Goal: Task Accomplishment & Management: Use online tool/utility

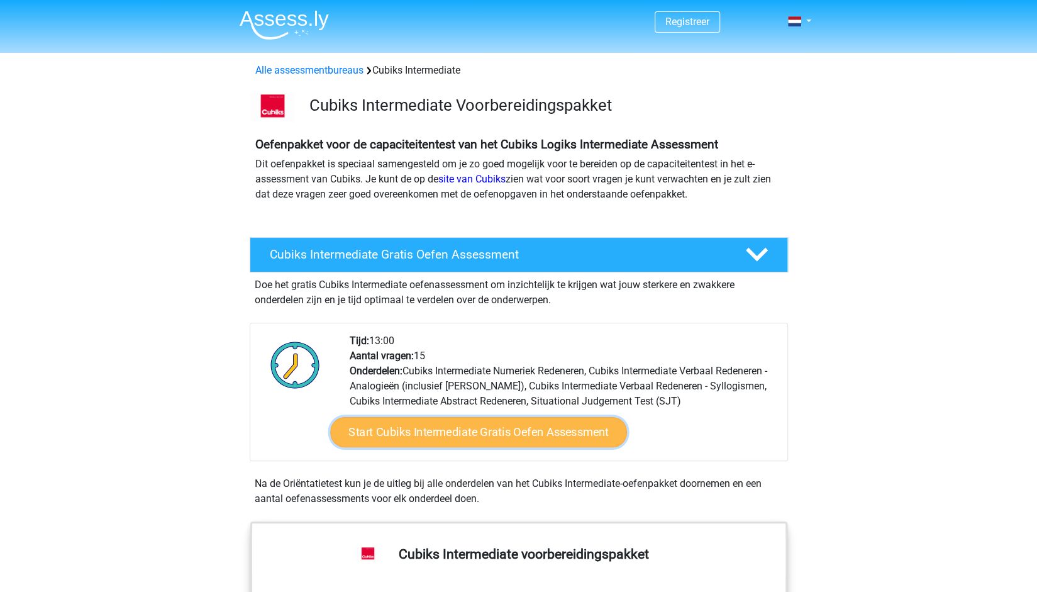
click at [462, 432] on link "Start Cubiks Intermediate Gratis Oefen Assessment" at bounding box center [478, 432] width 297 height 30
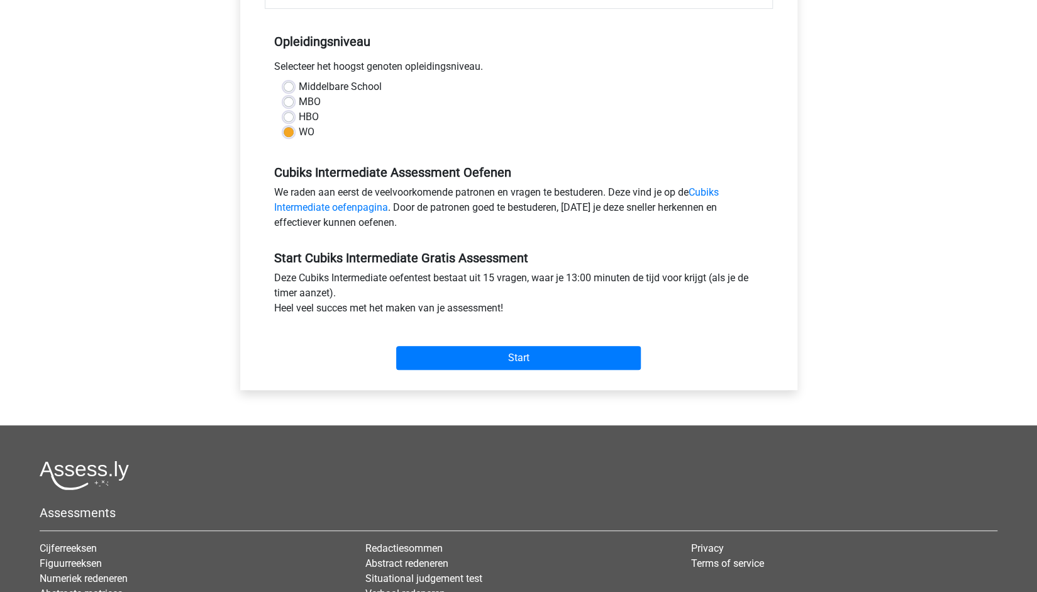
scroll to position [315, 0]
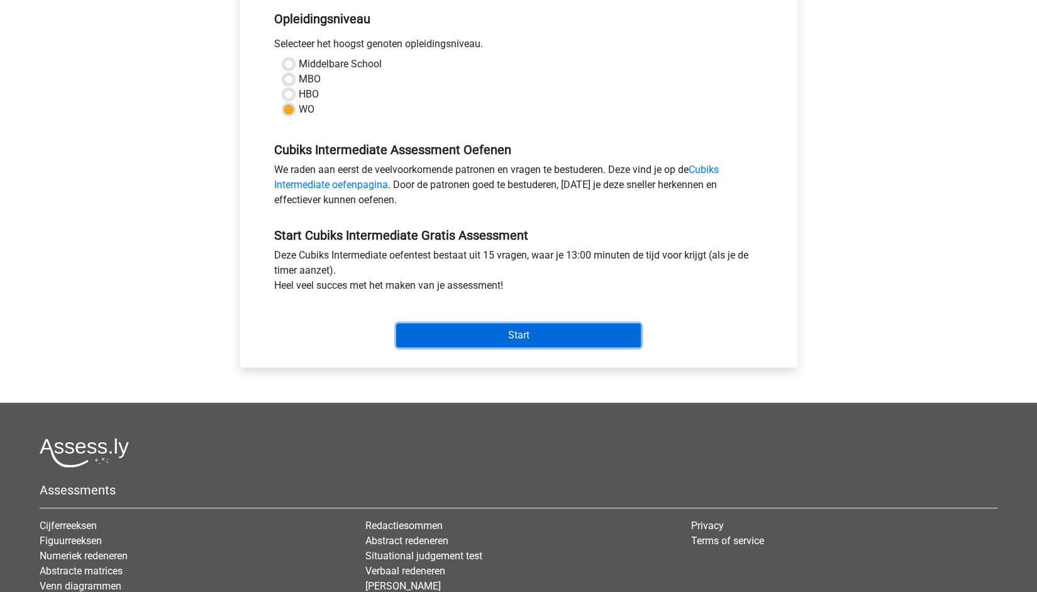
click at [508, 323] on input "Start" at bounding box center [518, 335] width 245 height 24
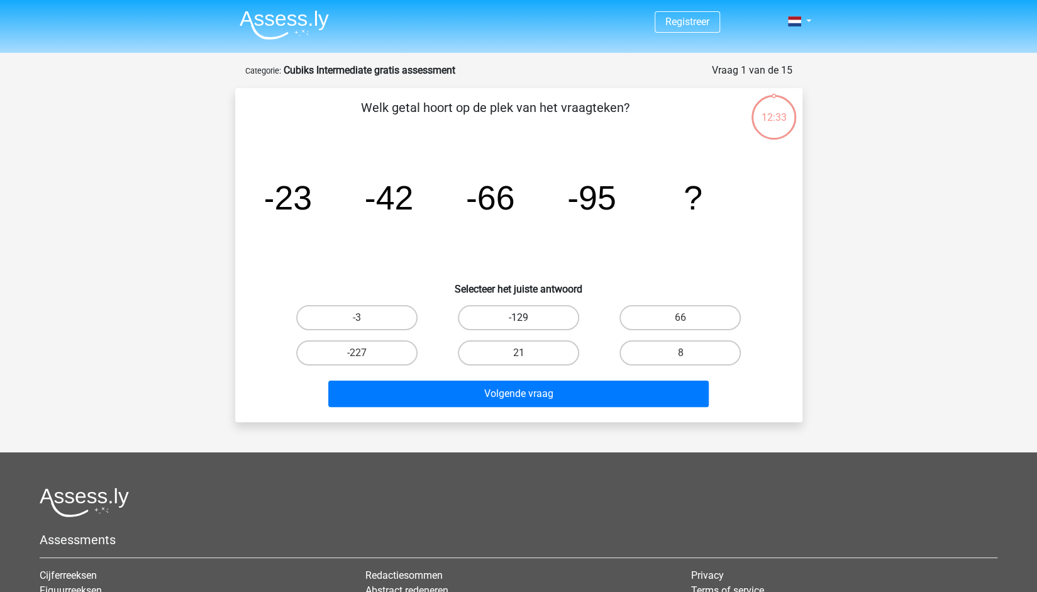
click at [487, 325] on label "-129" at bounding box center [518, 317] width 121 height 25
click at [518, 325] on input "-129" at bounding box center [522, 322] width 8 height 8
radio input "true"
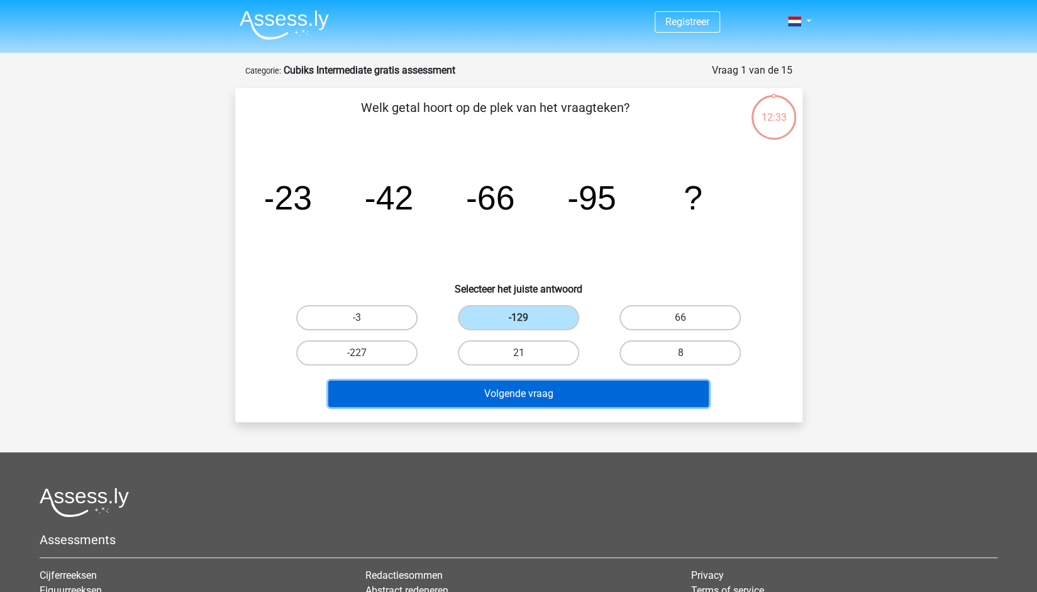
click at [497, 401] on button "Volgende vraag" at bounding box center [518, 394] width 381 height 26
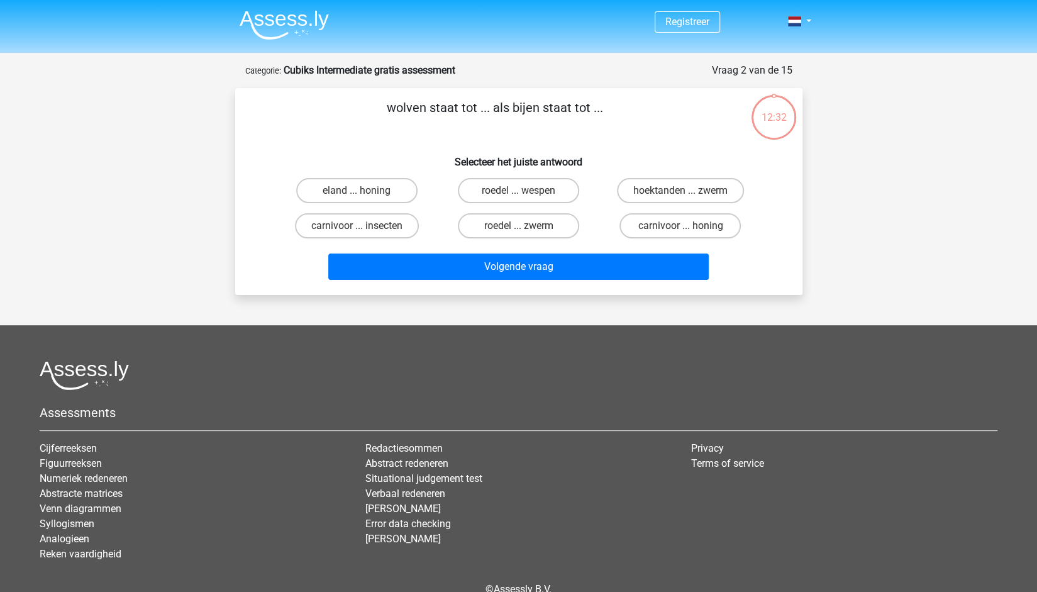
scroll to position [63, 0]
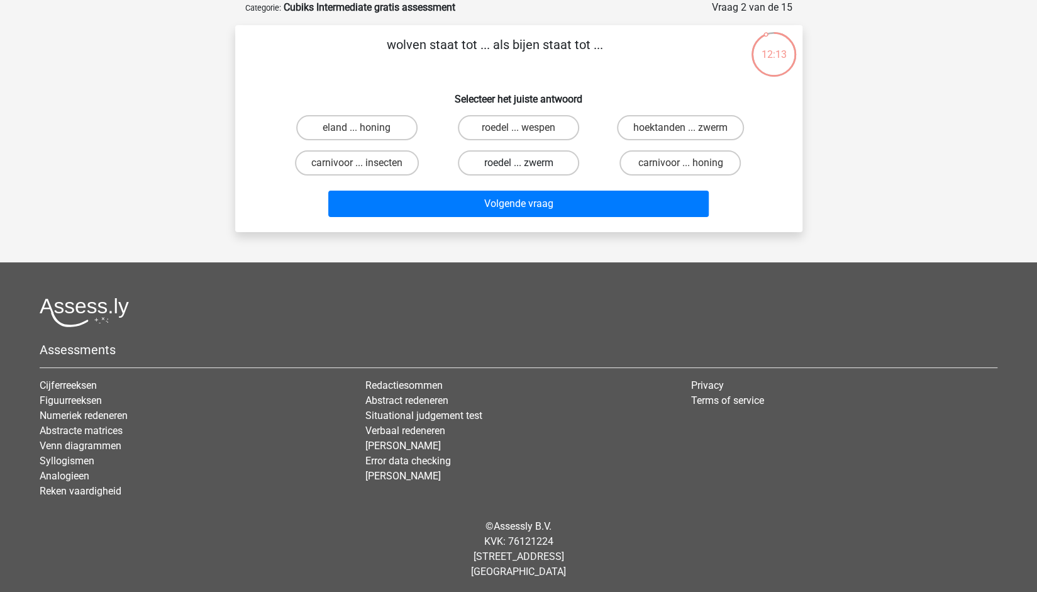
click at [484, 165] on label "roedel ... zwerm" at bounding box center [518, 162] width 121 height 25
click at [518, 165] on input "roedel ... zwerm" at bounding box center [522, 167] width 8 height 8
radio input "true"
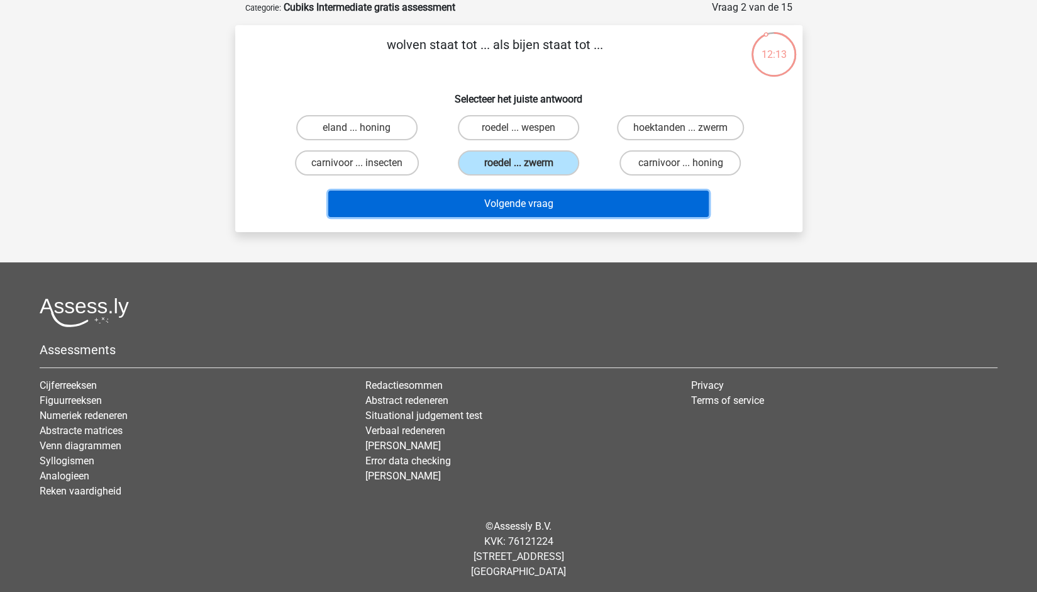
click at [497, 199] on button "Volgende vraag" at bounding box center [518, 204] width 381 height 26
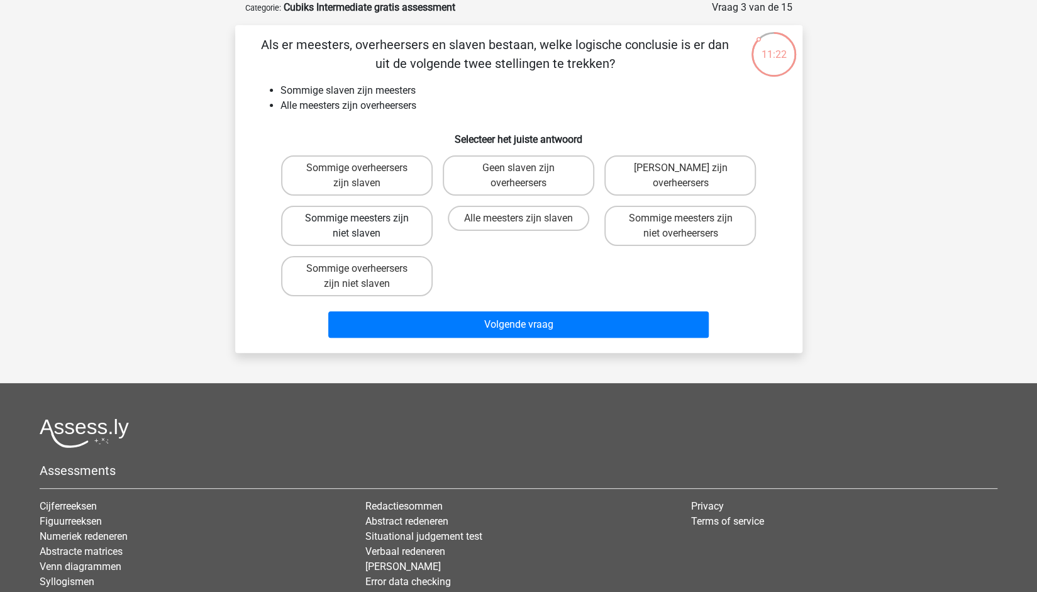
click at [302, 215] on label "Sommige meesters zijn niet slaven" at bounding box center [357, 226] width 152 height 40
click at [357, 218] on input "Sommige meesters zijn niet slaven" at bounding box center [361, 222] width 8 height 8
radio input "true"
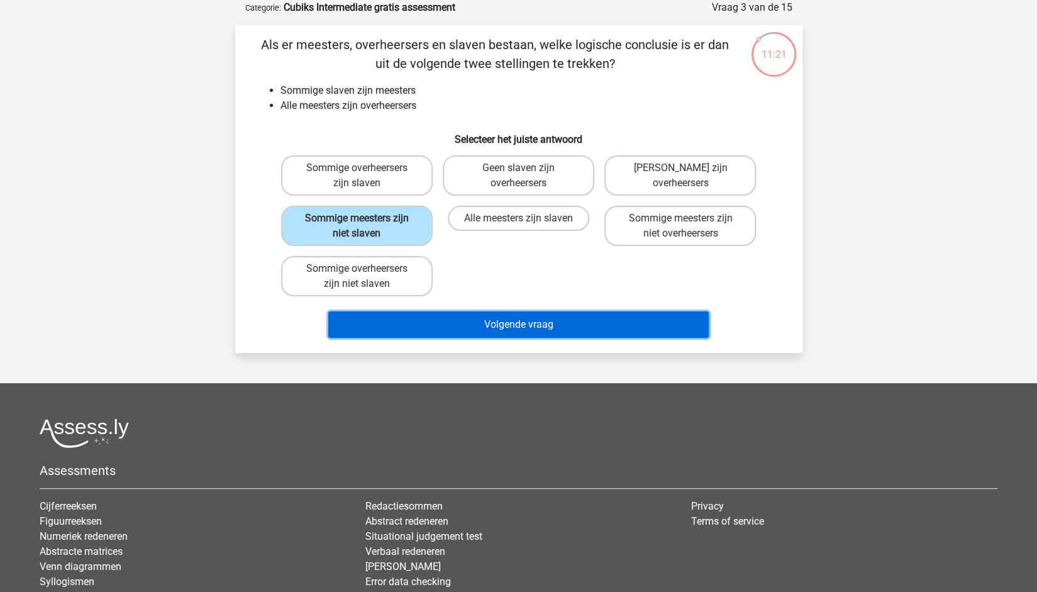
click at [472, 319] on button "Volgende vraag" at bounding box center [518, 324] width 381 height 26
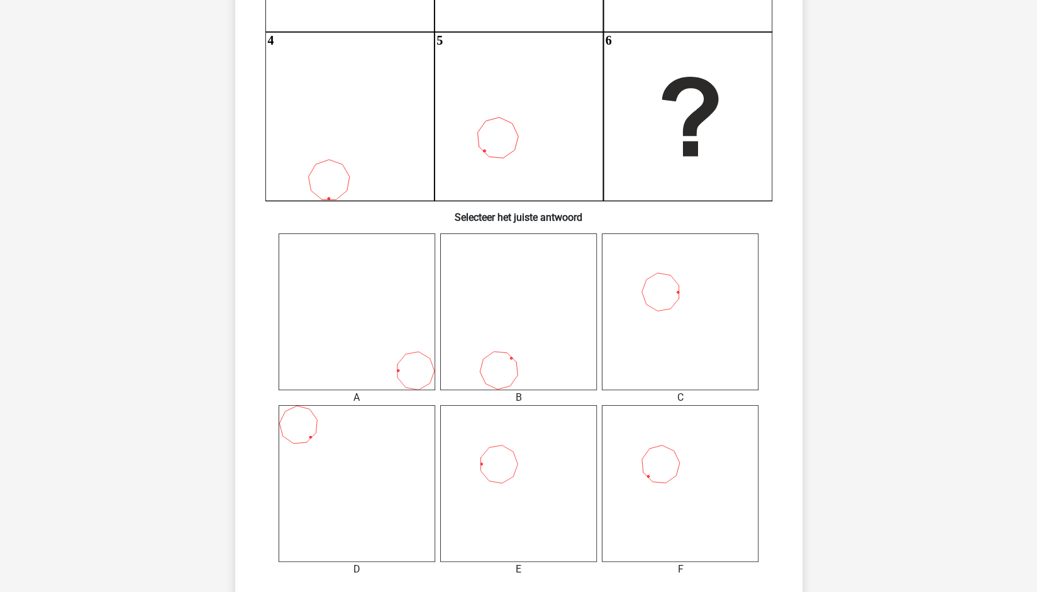
scroll to position [315, 0]
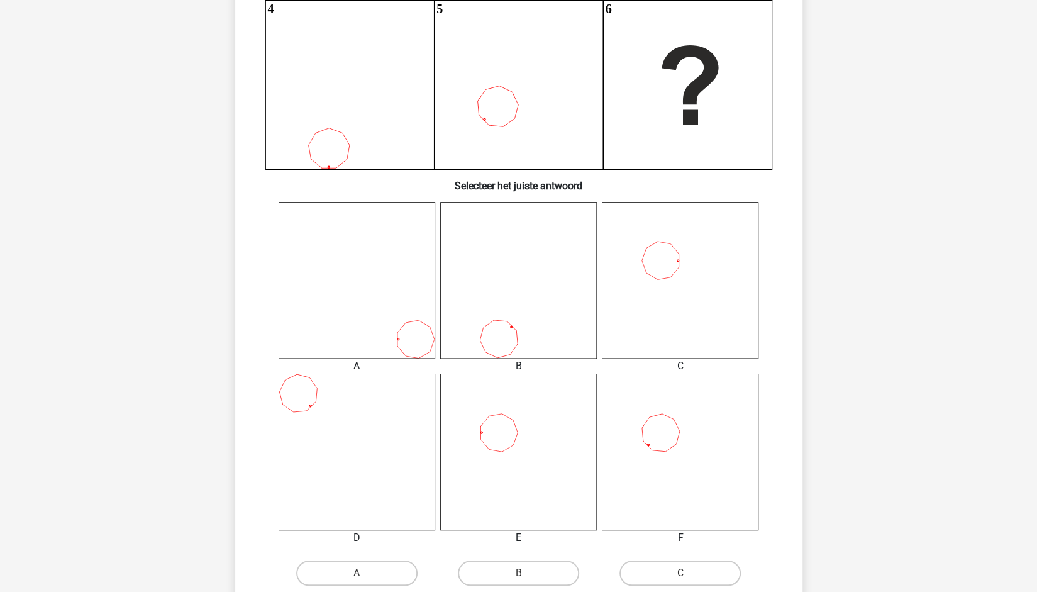
click at [498, 440] on icon at bounding box center [518, 452] width 157 height 157
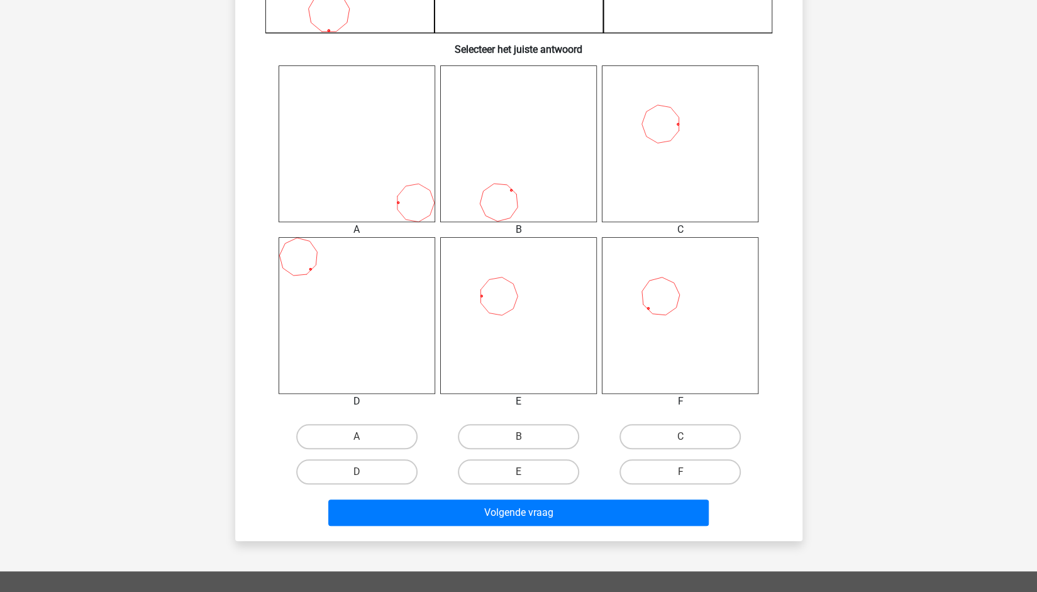
scroll to position [440, 0]
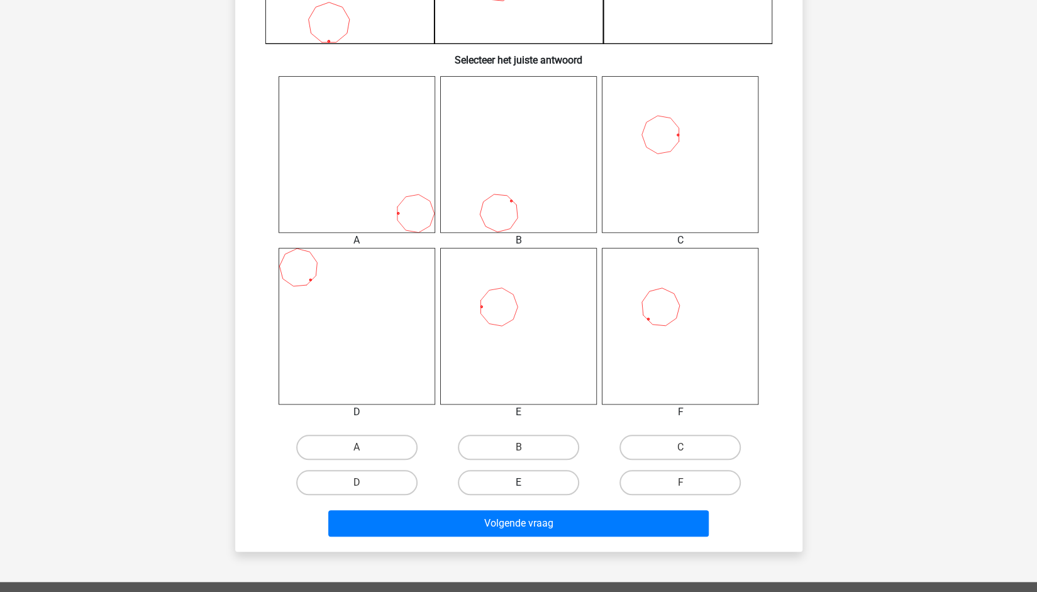
click at [511, 481] on label "E" at bounding box center [518, 482] width 121 height 25
click at [518, 483] on input "E" at bounding box center [522, 487] width 8 height 8
radio input "true"
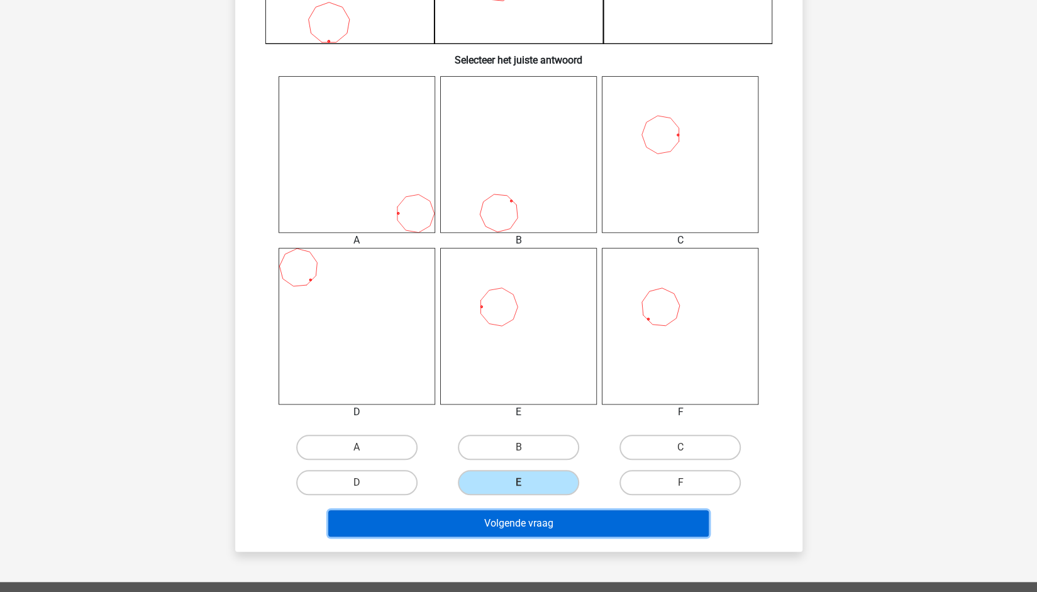
click at [510, 513] on button "Volgende vraag" at bounding box center [518, 523] width 381 height 26
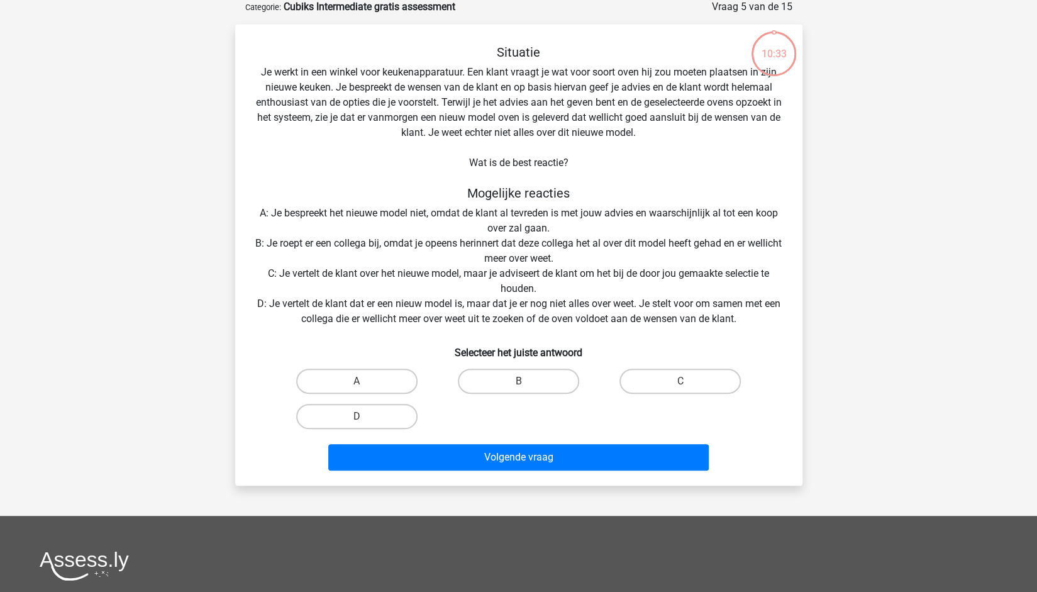
scroll to position [63, 0]
click at [369, 416] on label "D" at bounding box center [356, 417] width 121 height 25
click at [365, 417] on input "D" at bounding box center [361, 421] width 8 height 8
radio input "true"
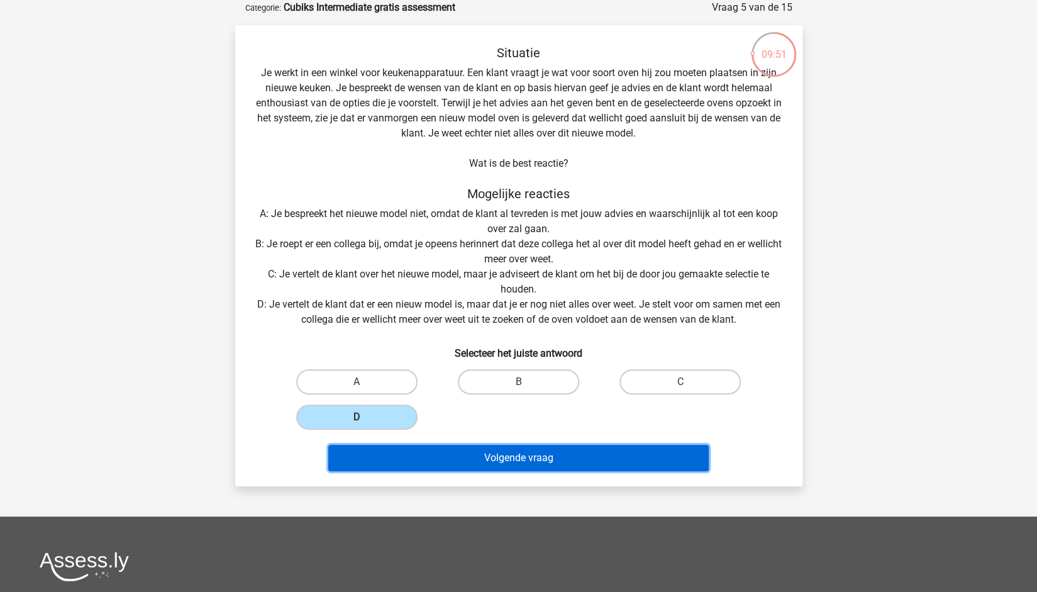
click at [422, 454] on button "Volgende vraag" at bounding box center [518, 458] width 381 height 26
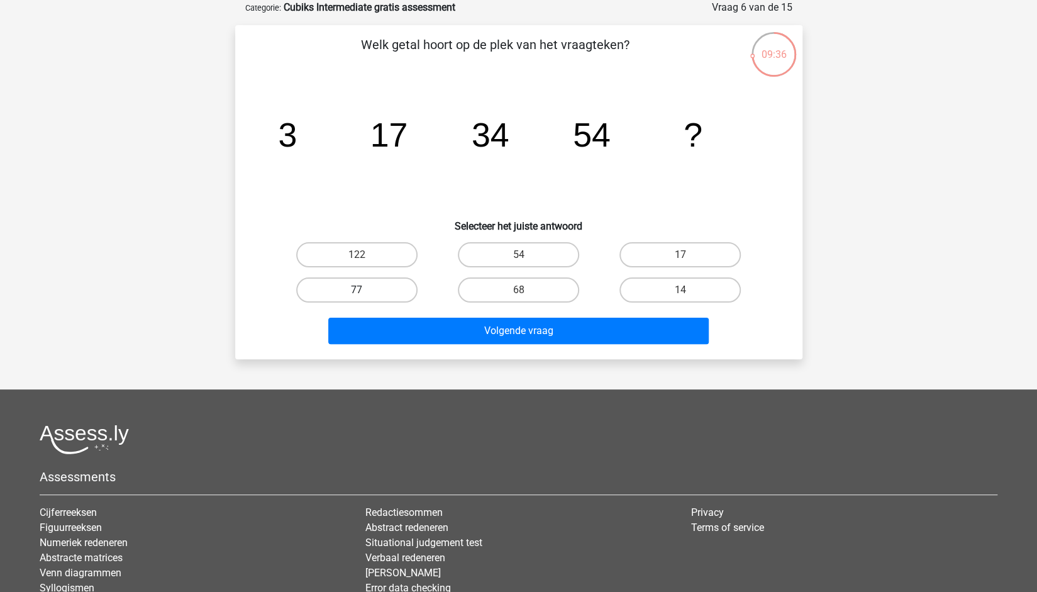
click at [323, 284] on label "77" at bounding box center [356, 289] width 121 height 25
click at [357, 290] on input "77" at bounding box center [361, 294] width 8 height 8
radio input "true"
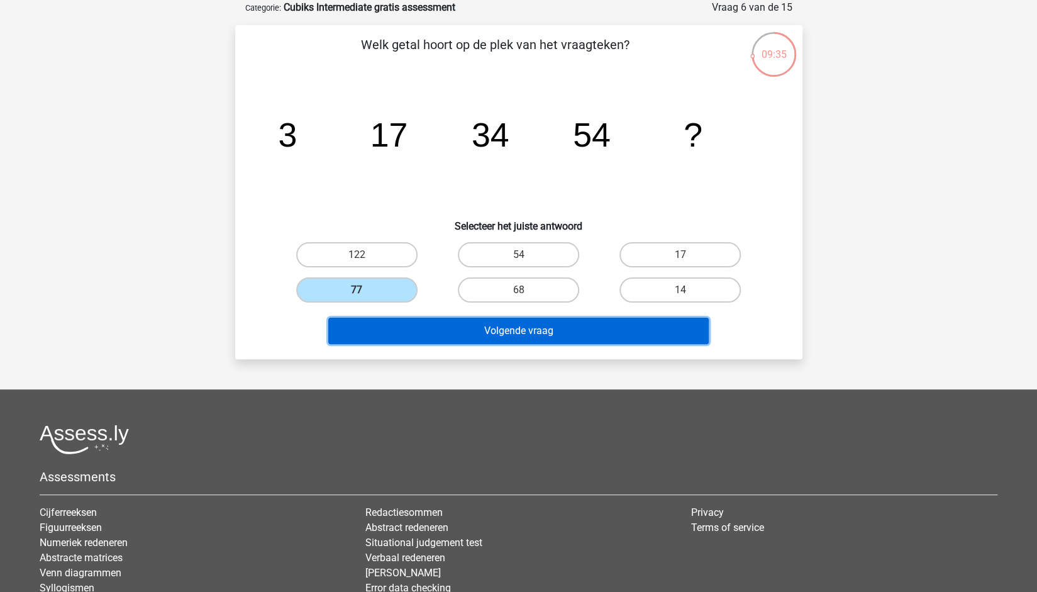
click at [411, 336] on button "Volgende vraag" at bounding box center [518, 331] width 381 height 26
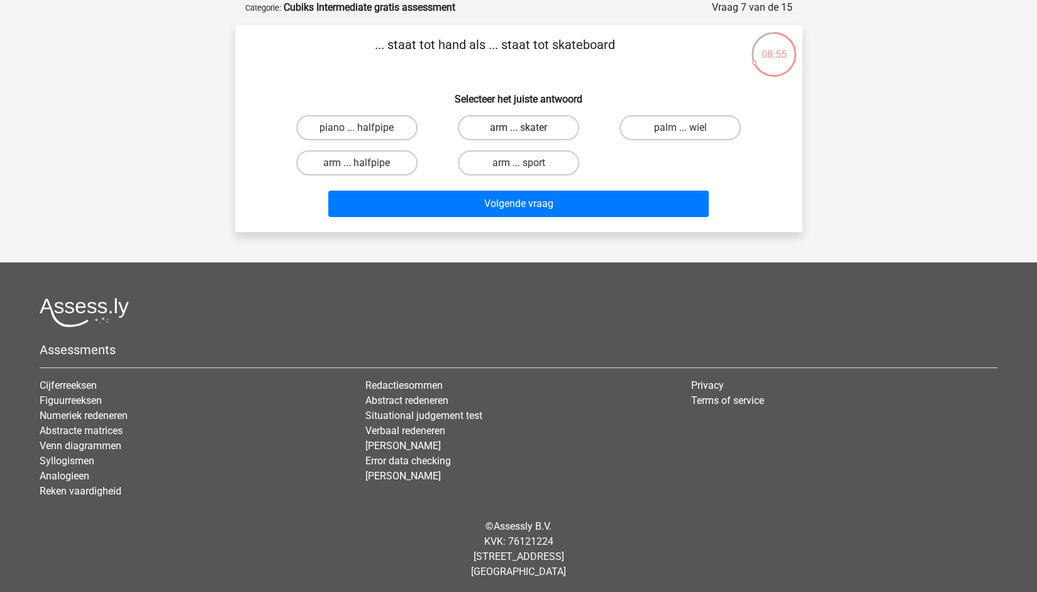
click at [510, 124] on label "arm ... skater" at bounding box center [518, 127] width 121 height 25
click at [518, 128] on input "arm ... skater" at bounding box center [522, 132] width 8 height 8
radio input "true"
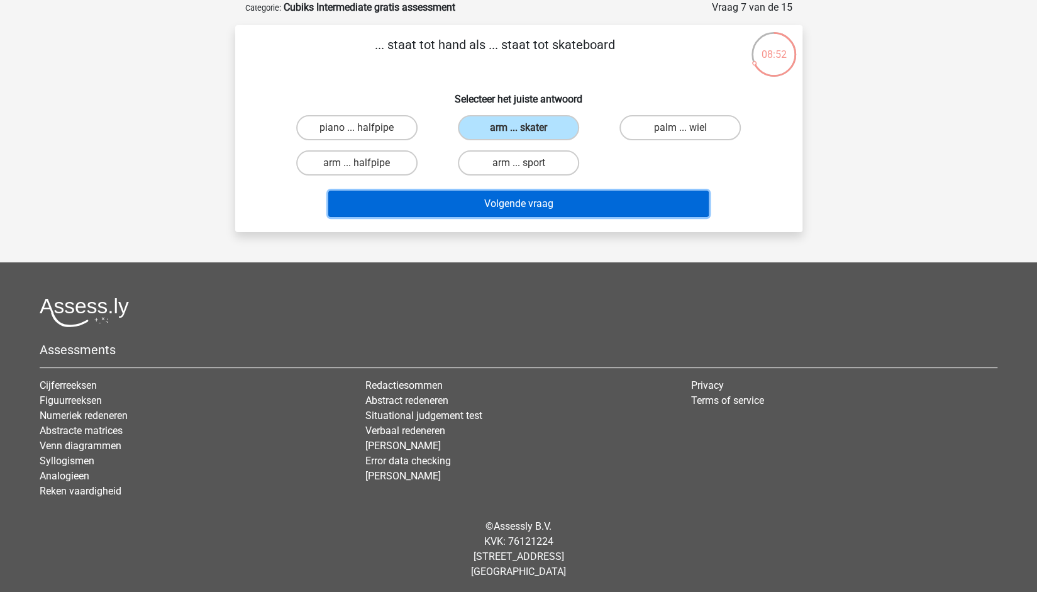
click at [396, 199] on button "Volgende vraag" at bounding box center [518, 204] width 381 height 26
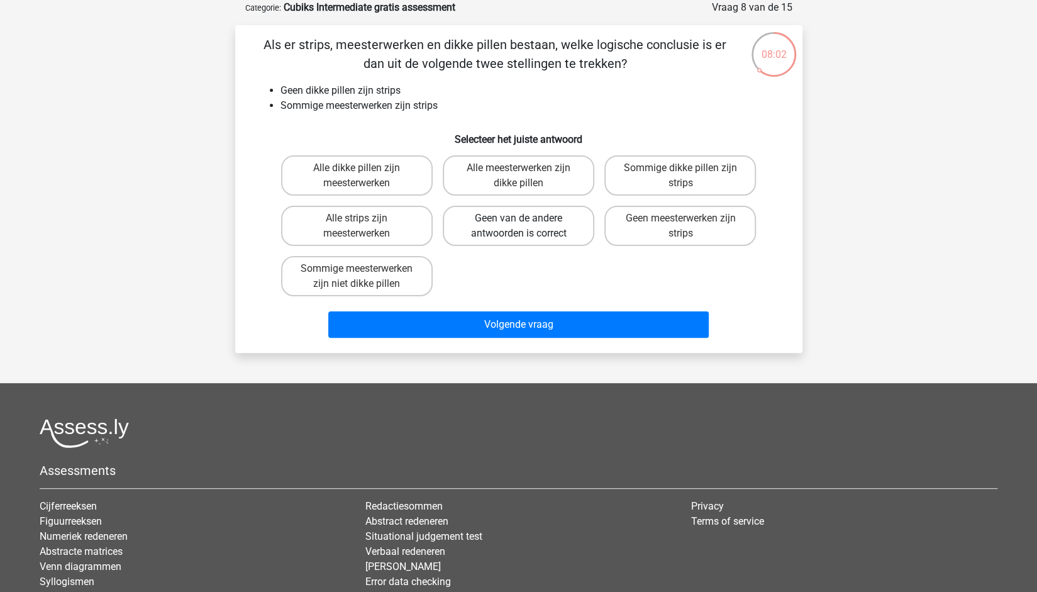
click at [557, 223] on label "Geen van de andere antwoorden is correct" at bounding box center [519, 226] width 152 height 40
click at [527, 223] on input "Geen van de andere antwoorden is correct" at bounding box center [522, 222] width 8 height 8
radio input "true"
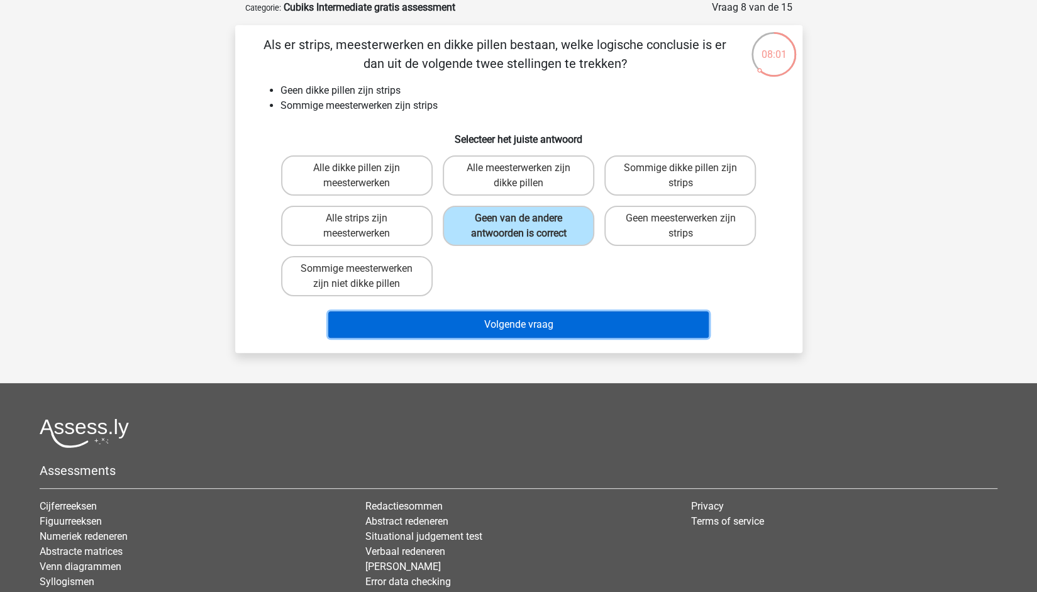
click at [551, 326] on button "Volgende vraag" at bounding box center [518, 324] width 381 height 26
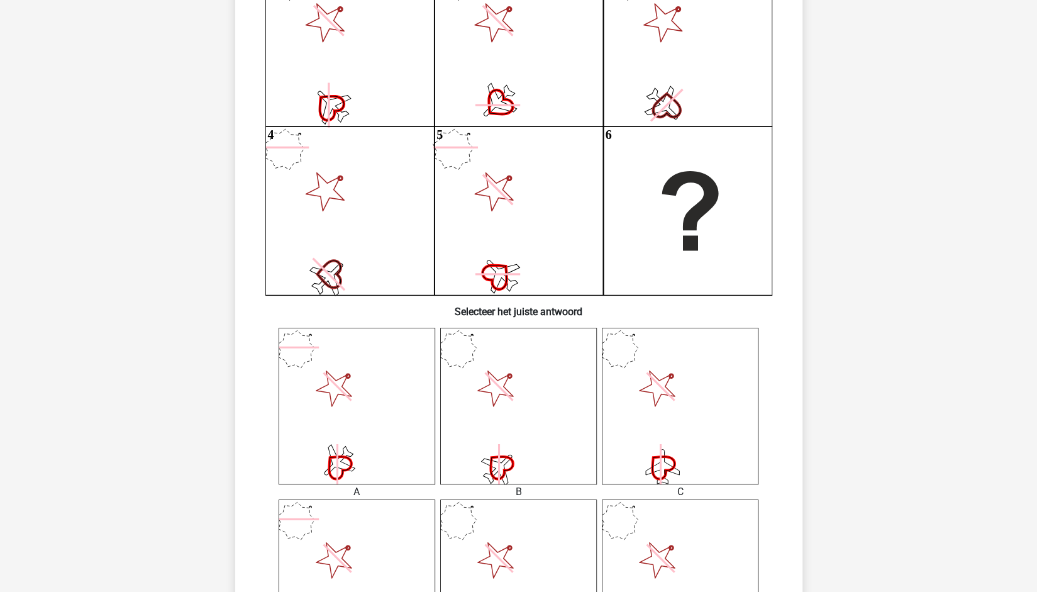
scroll to position [377, 0]
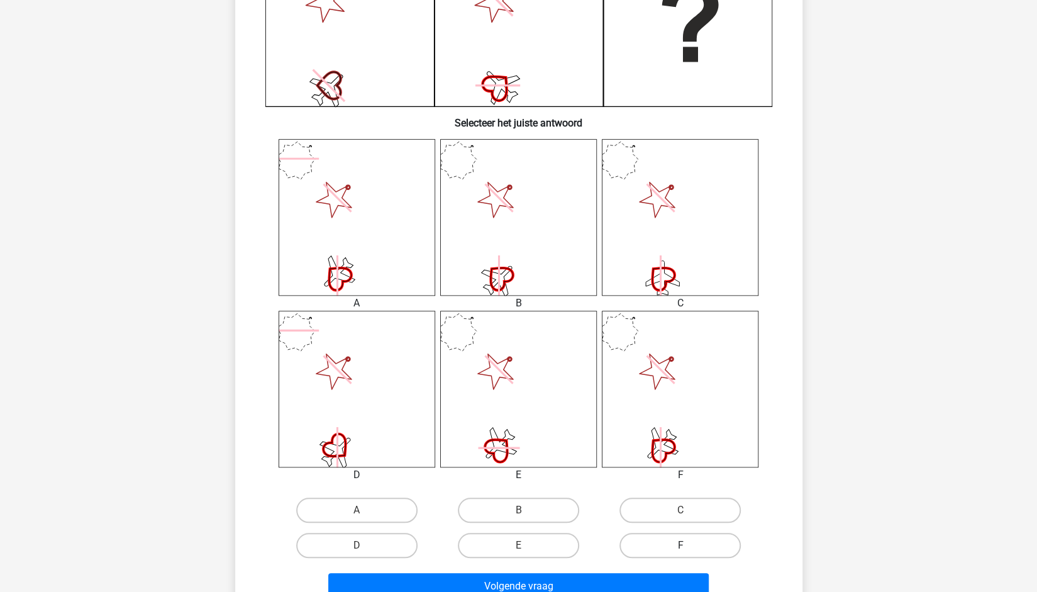
click at [676, 537] on label "F" at bounding box center [680, 545] width 121 height 25
click at [681, 545] on input "F" at bounding box center [685, 549] width 8 height 8
radio input "true"
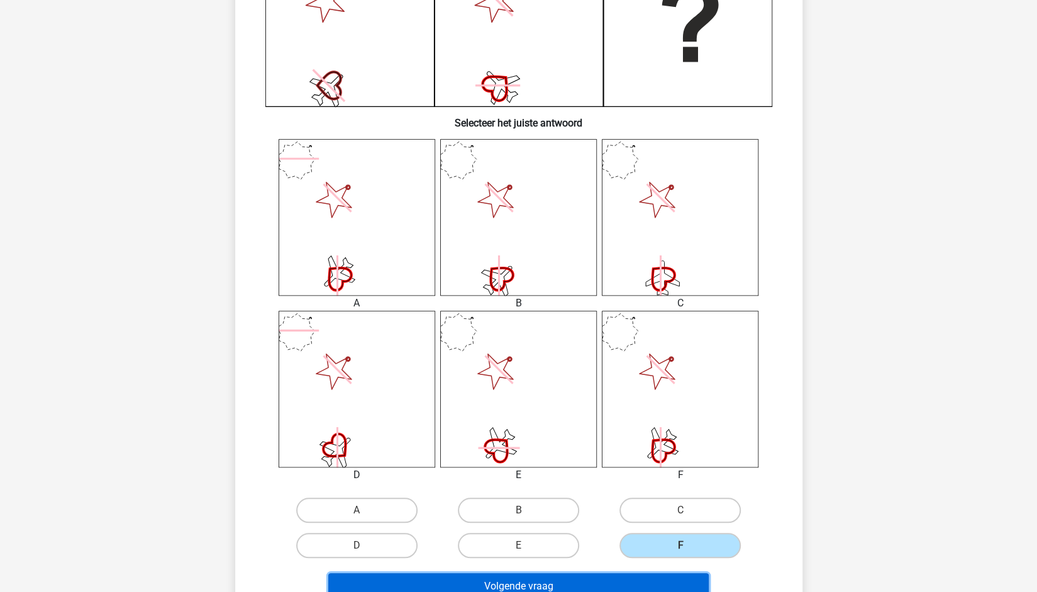
click at [562, 583] on button "Volgende vraag" at bounding box center [518, 586] width 381 height 26
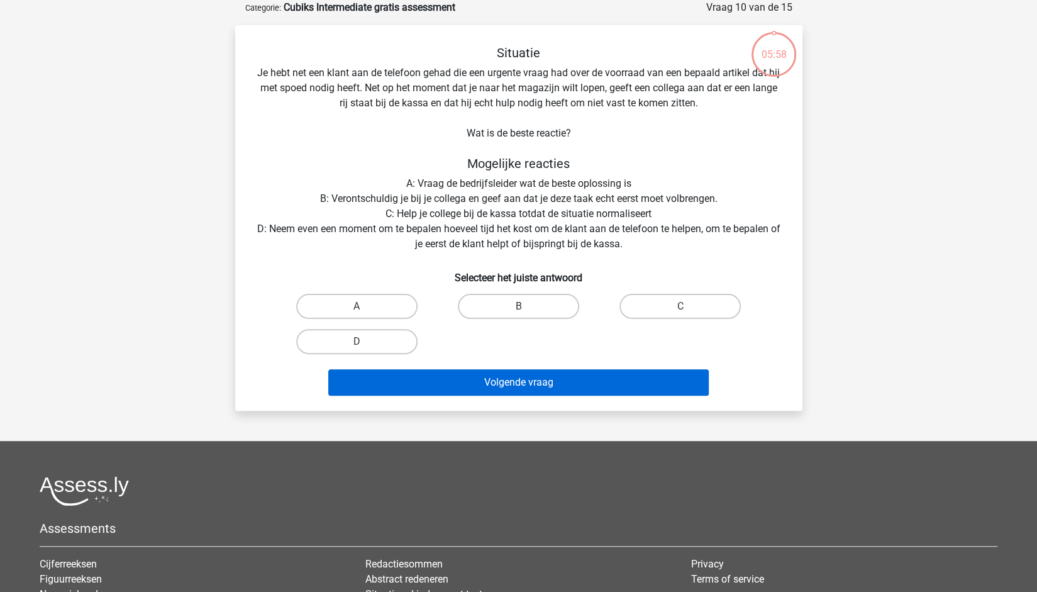
scroll to position [63, 0]
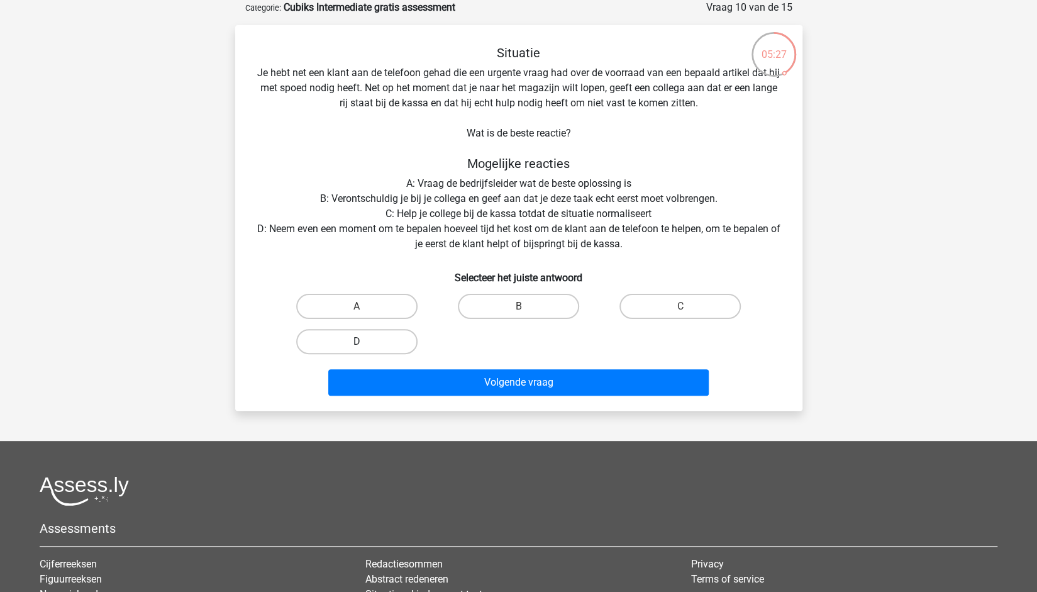
click at [398, 350] on label "D" at bounding box center [356, 341] width 121 height 25
click at [365, 350] on input "D" at bounding box center [361, 346] width 8 height 8
radio input "true"
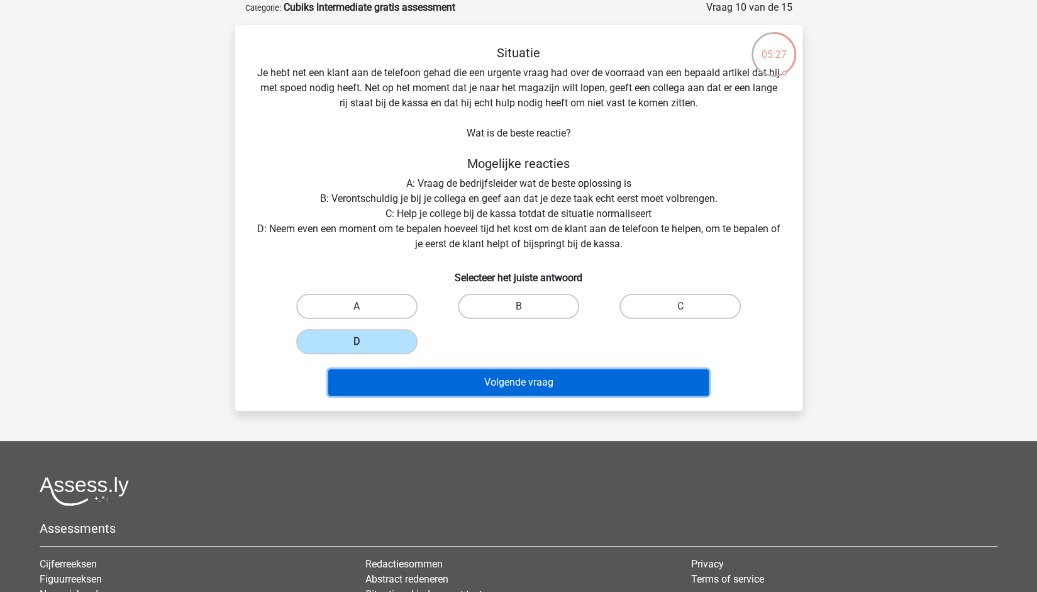
click at [412, 394] on button "Volgende vraag" at bounding box center [518, 382] width 381 height 26
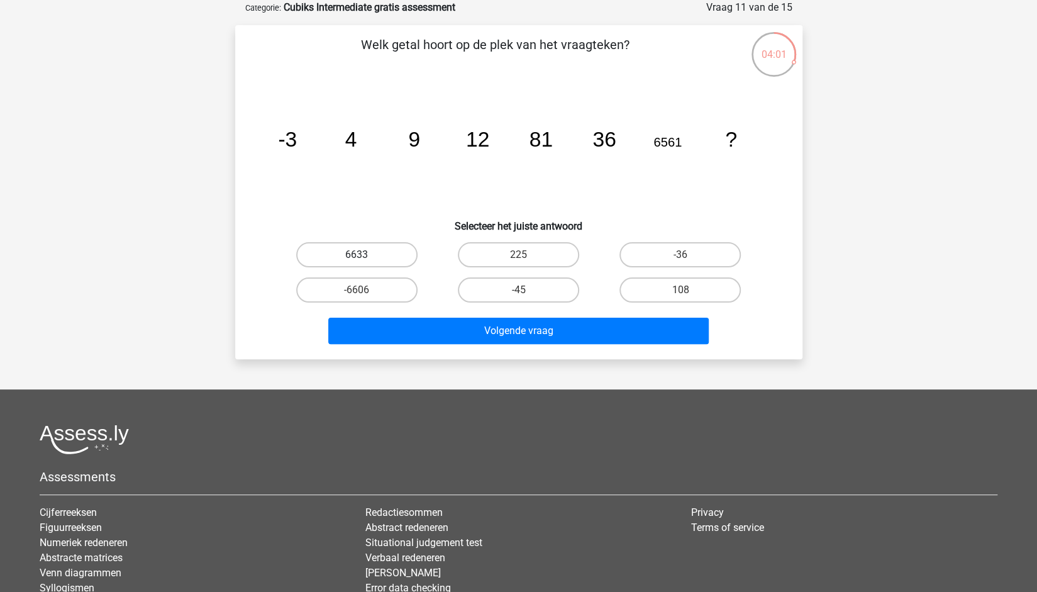
click at [398, 254] on label "6633" at bounding box center [356, 254] width 121 height 25
click at [365, 255] on input "6633" at bounding box center [361, 259] width 8 height 8
radio input "true"
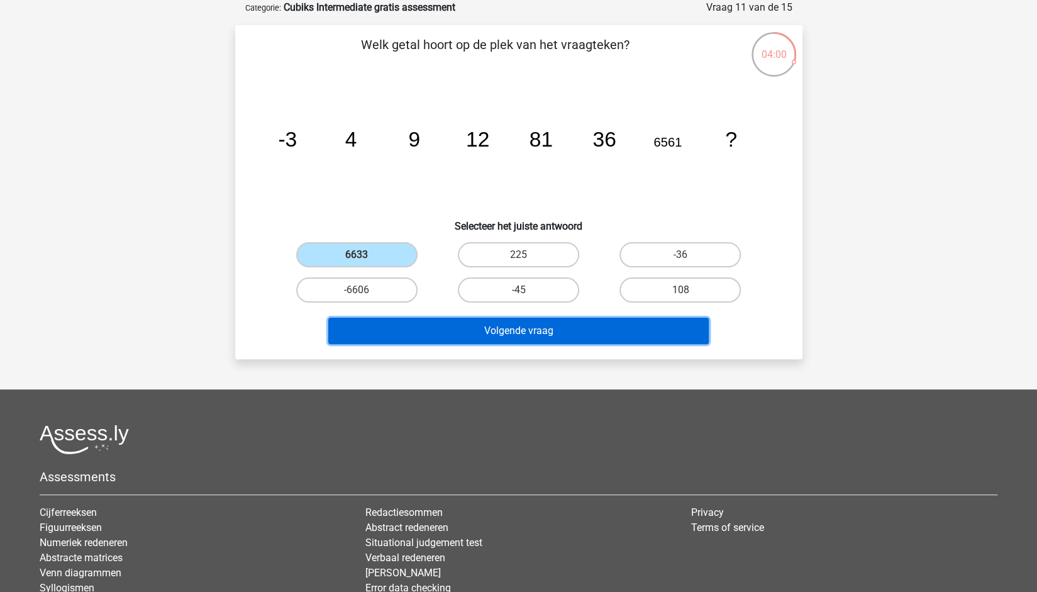
click at [440, 329] on button "Volgende vraag" at bounding box center [518, 331] width 381 height 26
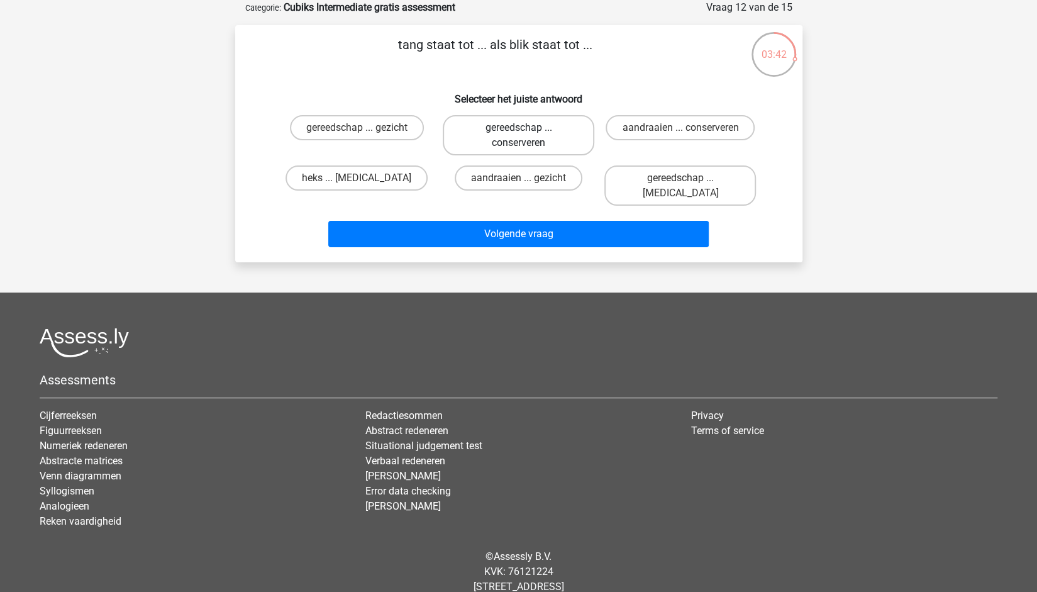
click at [493, 135] on label "gereedschap ... conserveren" at bounding box center [519, 135] width 152 height 40
click at [518, 135] on input "gereedschap ... conserveren" at bounding box center [522, 132] width 8 height 8
radio input "true"
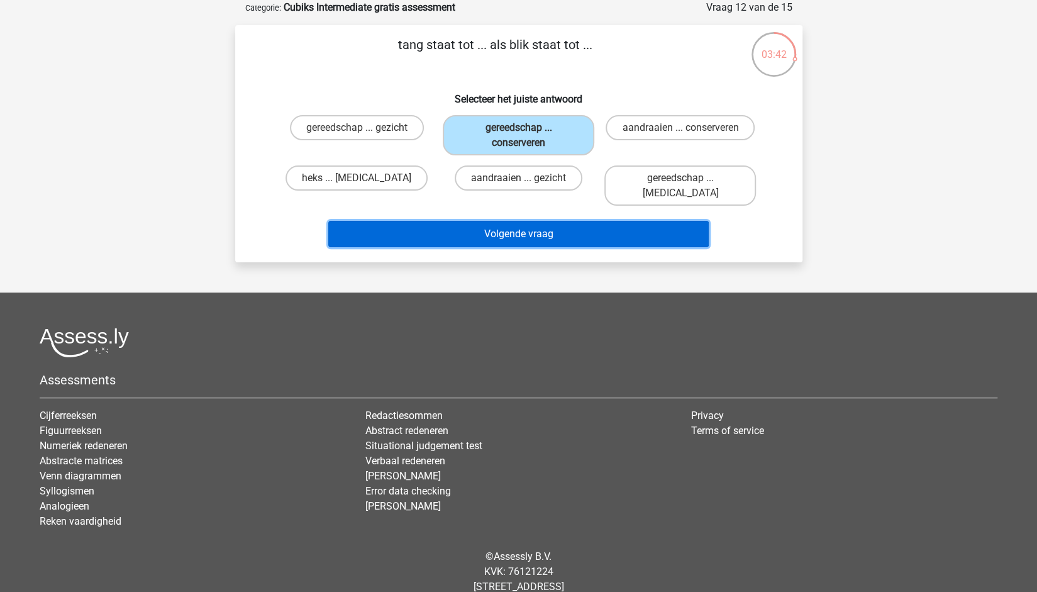
click at [497, 221] on button "Volgende vraag" at bounding box center [518, 234] width 381 height 26
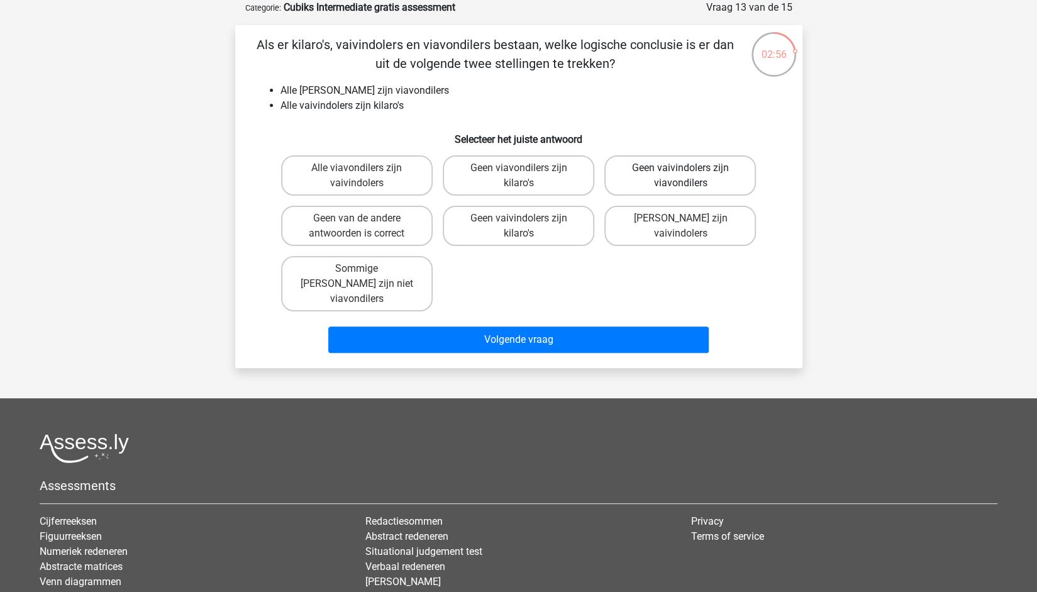
click at [711, 176] on label "Geen vaivindolers zijn viavondilers" at bounding box center [681, 175] width 152 height 40
click at [689, 176] on input "Geen vaivindolers zijn viavondilers" at bounding box center [685, 172] width 8 height 8
radio input "true"
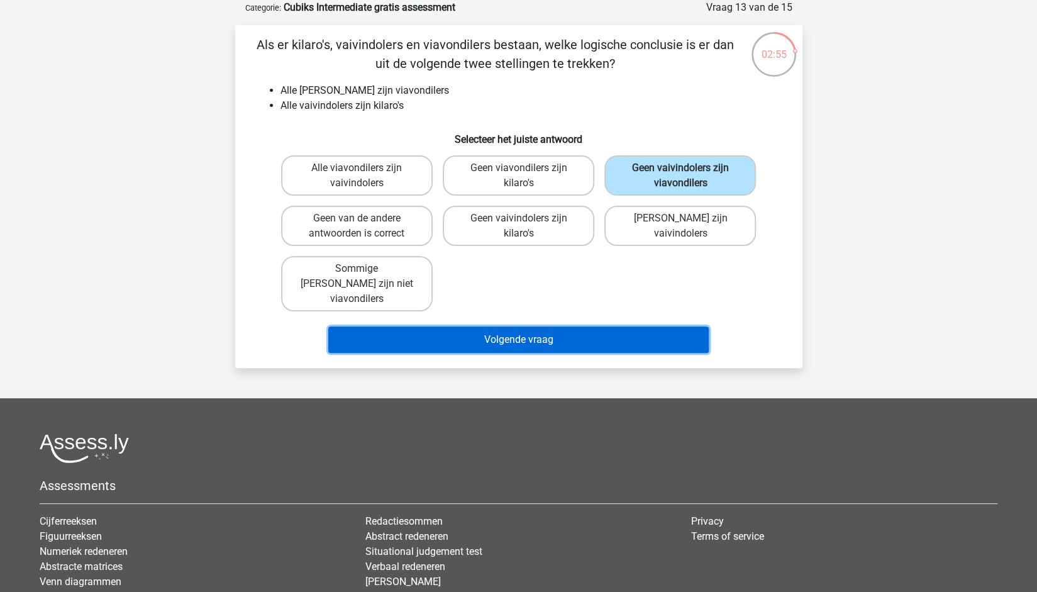
click at [580, 329] on button "Volgende vraag" at bounding box center [518, 340] width 381 height 26
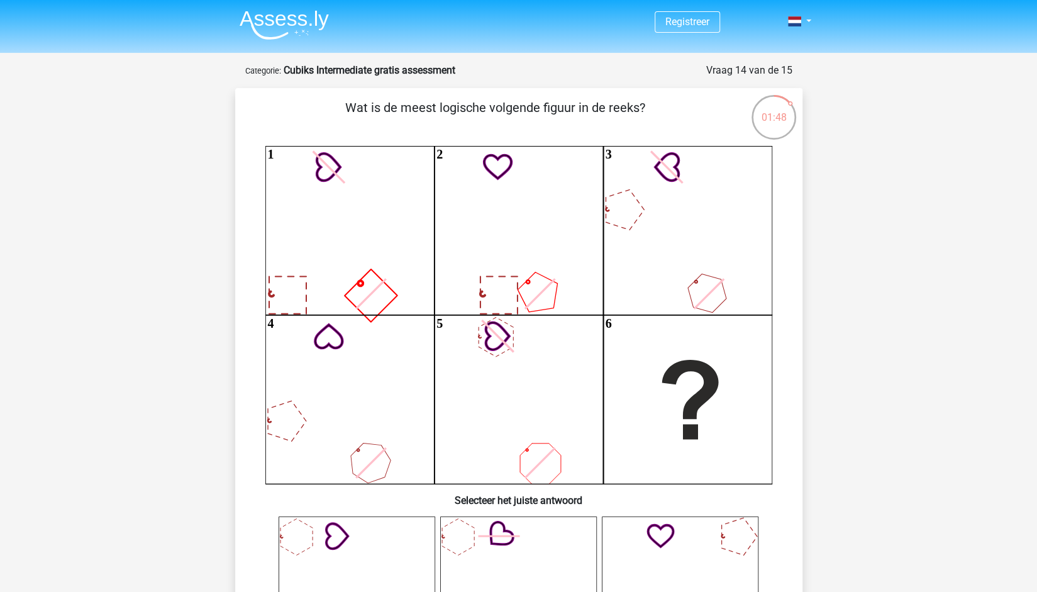
scroll to position [315, 0]
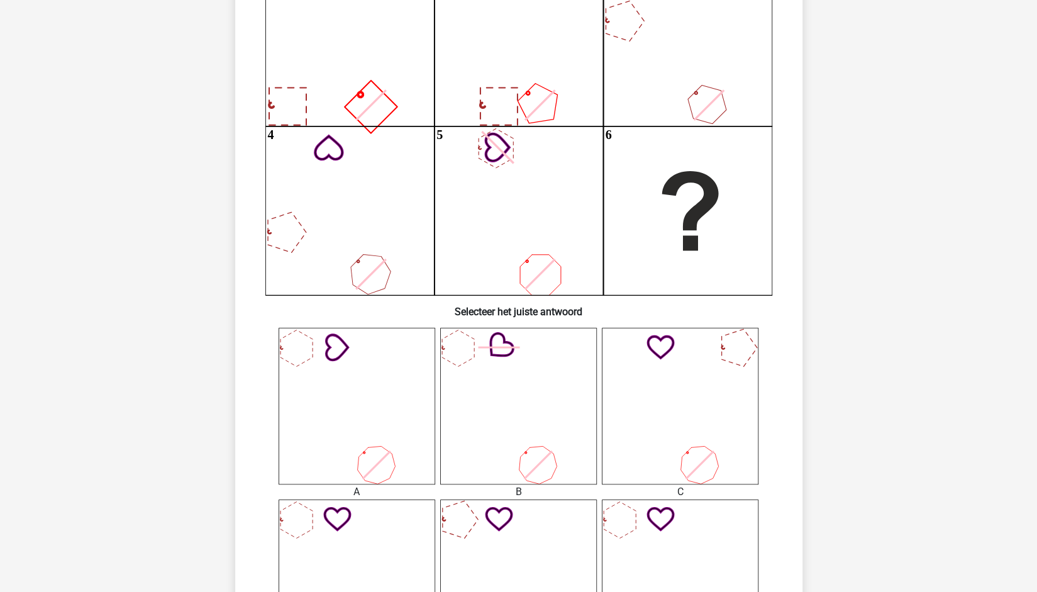
click at [717, 379] on icon at bounding box center [680, 406] width 157 height 157
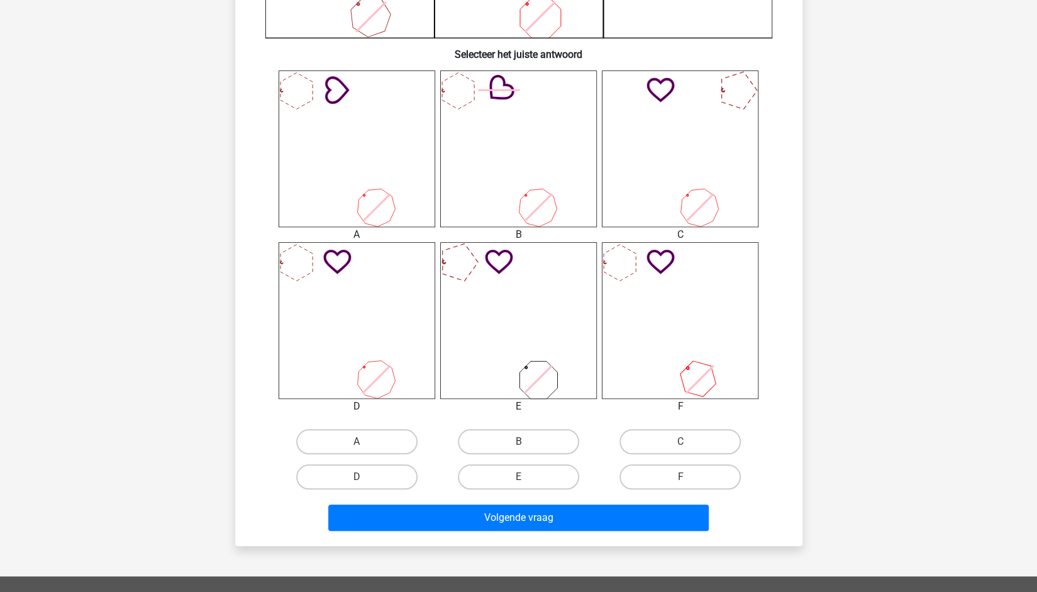
scroll to position [755, 0]
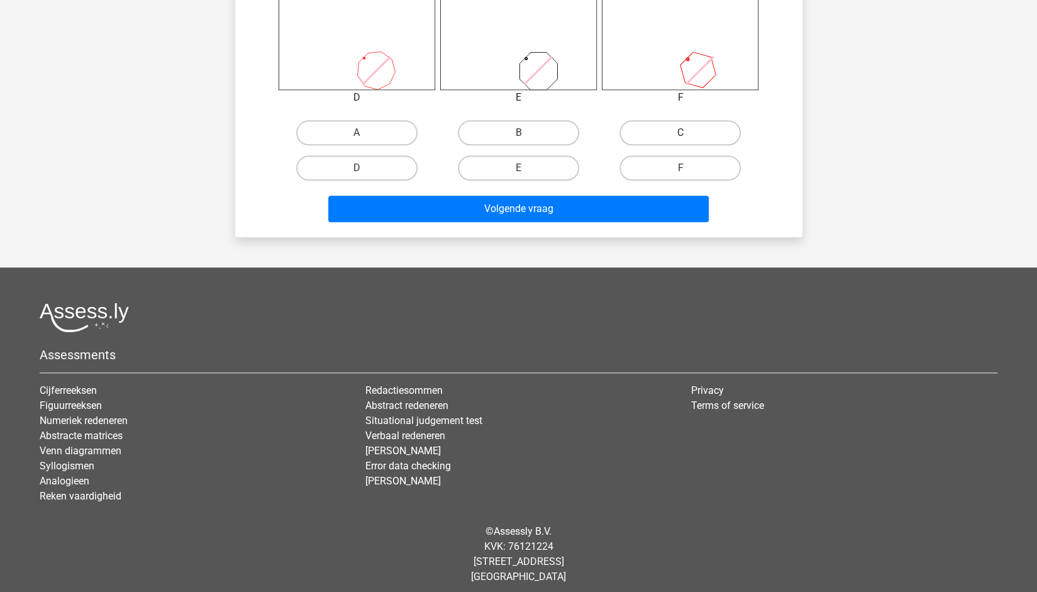
click at [672, 142] on label "C" at bounding box center [680, 132] width 121 height 25
click at [681, 141] on input "C" at bounding box center [685, 137] width 8 height 8
radio input "true"
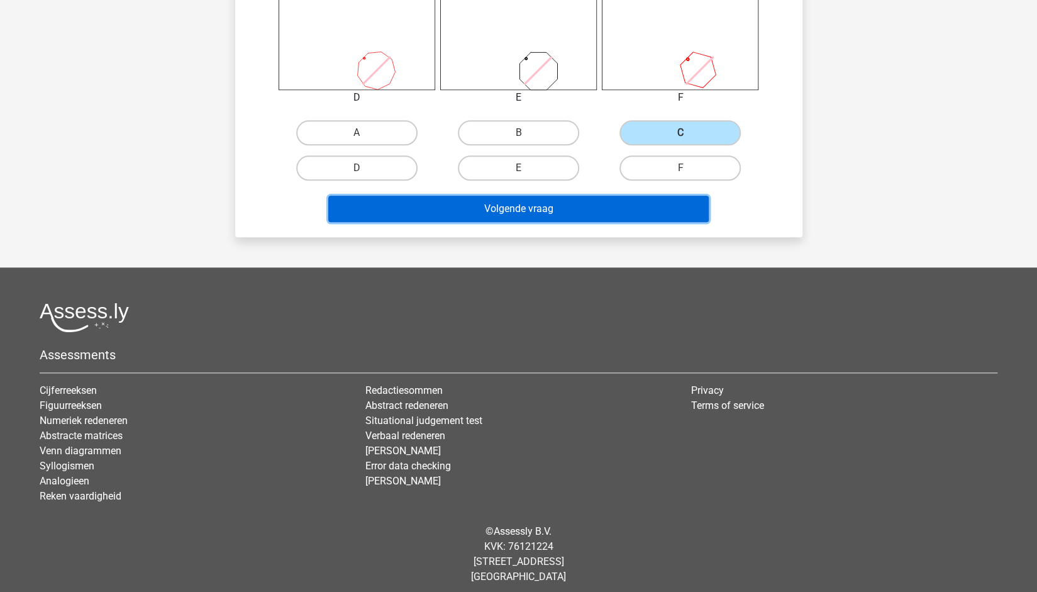
click at [650, 215] on button "Volgende vraag" at bounding box center [518, 209] width 381 height 26
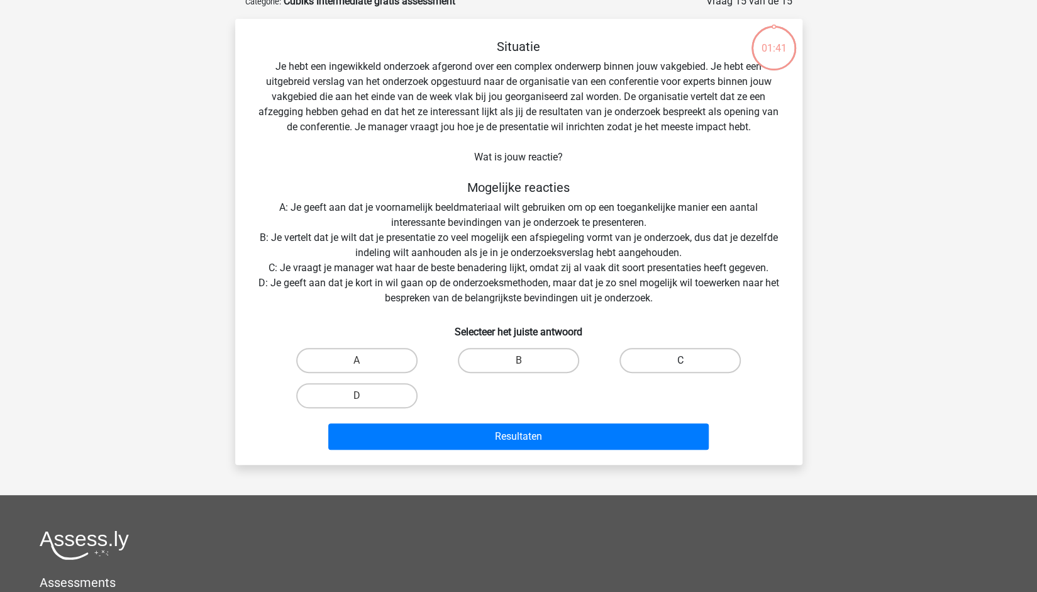
scroll to position [63, 0]
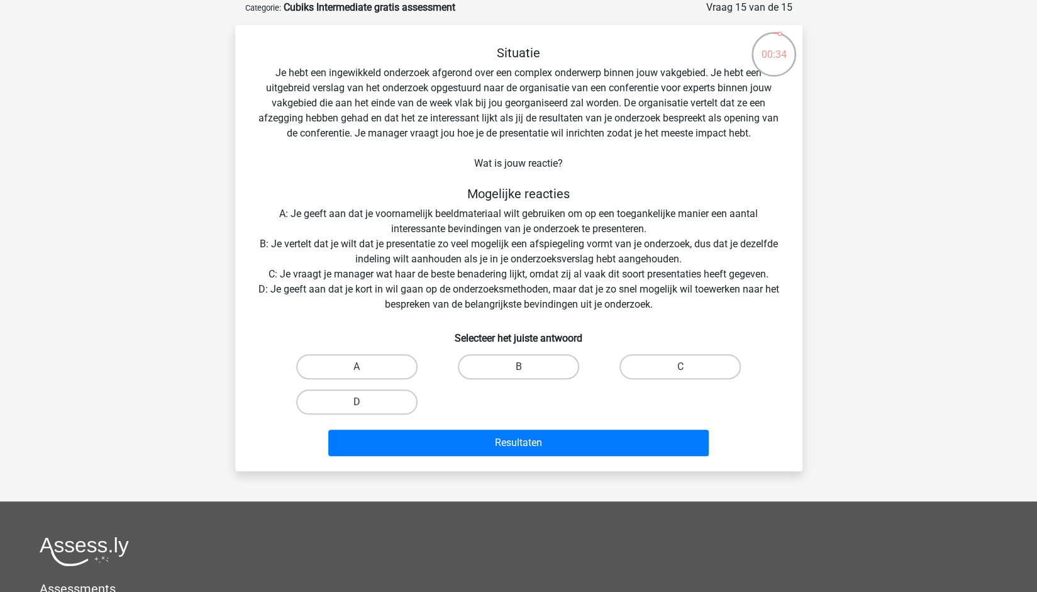
click at [359, 403] on input "D" at bounding box center [361, 406] width 8 height 8
radio input "true"
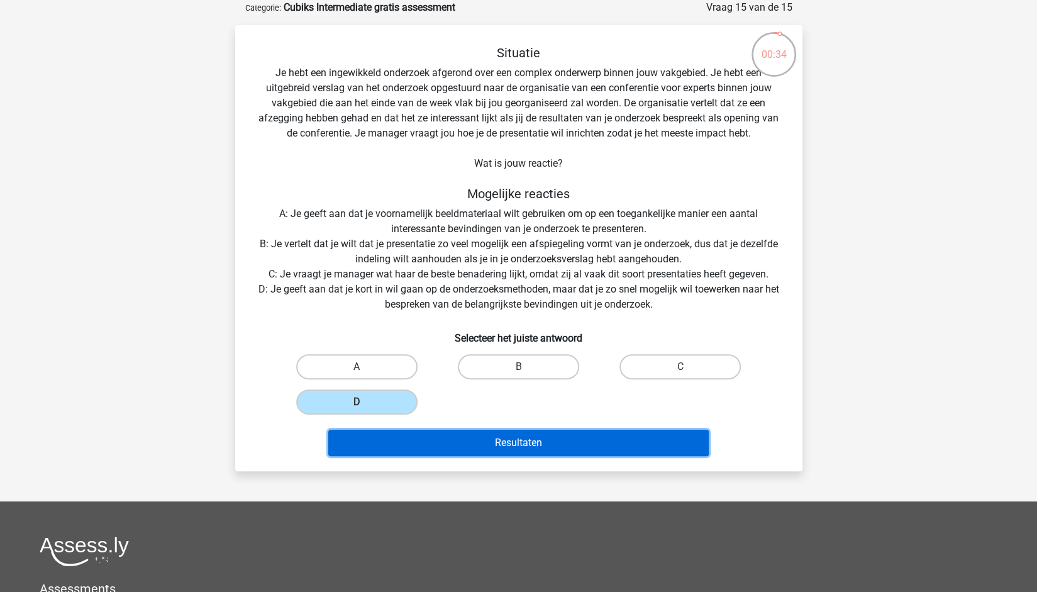
click at [390, 433] on button "Resultaten" at bounding box center [518, 443] width 381 height 26
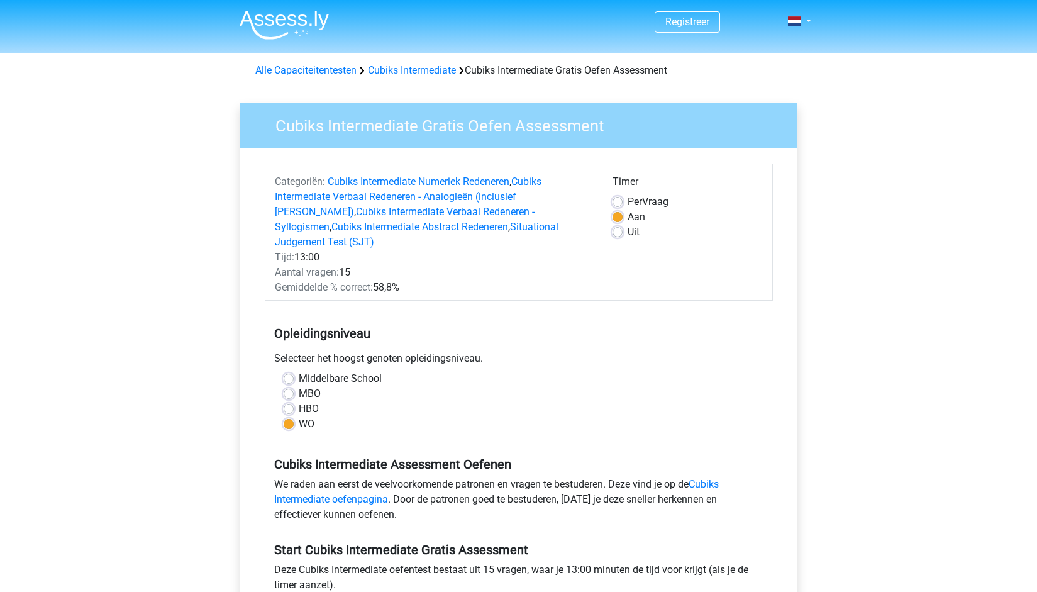
scroll to position [315, 0]
